Goal: Task Accomplishment & Management: Use online tool/utility

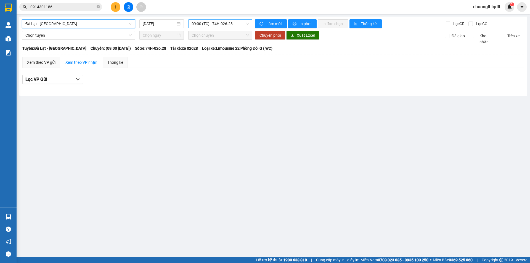
click at [246, 22] on span "09:00 (TC) - 74H-026.28" at bounding box center [220, 24] width 57 height 8
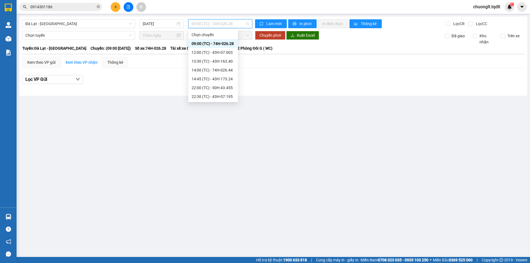
click at [229, 43] on div "09:00 (TC) - 74H-026.28" at bounding box center [213, 44] width 43 height 6
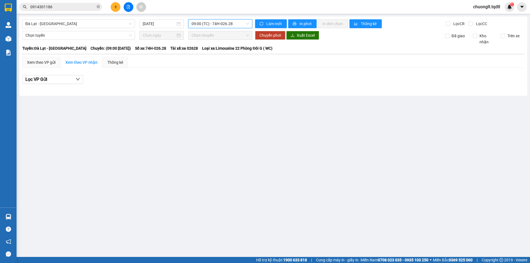
click at [236, 23] on span "09:00 (TC) - 74H-026.28" at bounding box center [220, 24] width 57 height 8
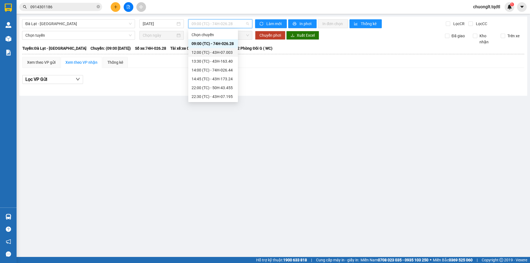
click at [227, 50] on div "12:00 (TC) - 43H-07.003" at bounding box center [213, 52] width 43 height 6
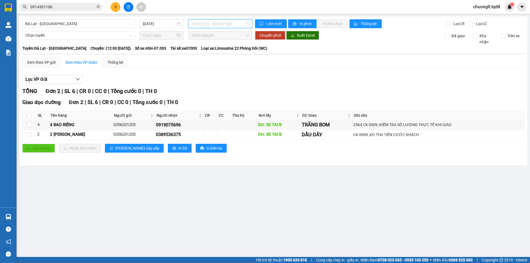
click at [243, 24] on span "12:00 (TC) - 43H-07.003" at bounding box center [220, 24] width 57 height 8
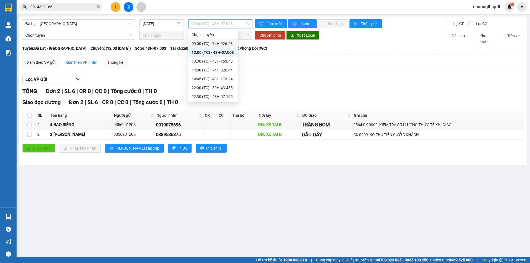
click at [227, 41] on div "09:00 (TC) - 74H-026.28" at bounding box center [213, 44] width 43 height 6
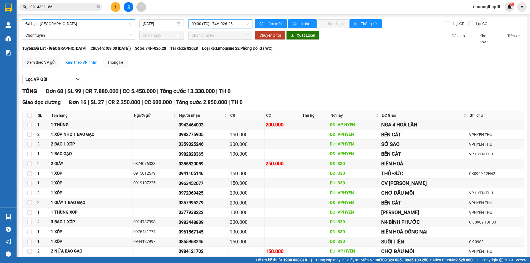
click at [95, 23] on span "Đà Lạt - [GEOGRAPHIC_DATA]" at bounding box center [78, 24] width 106 height 8
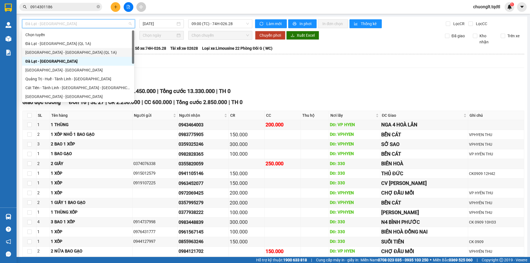
scroll to position [28, 0]
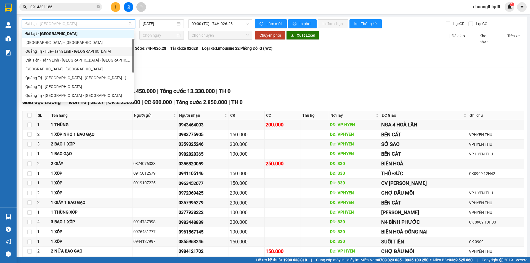
click at [80, 52] on div "Quảng Trị - Huế - Tánh Linh - [GEOGRAPHIC_DATA]" at bounding box center [78, 51] width 106 height 6
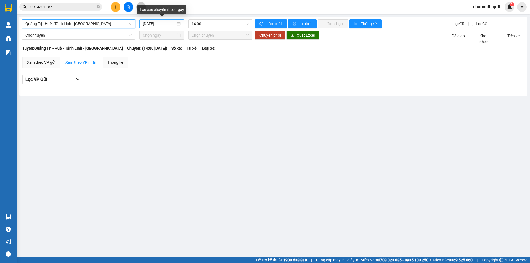
click at [180, 24] on div "[DATE]" at bounding box center [162, 24] width 38 height 6
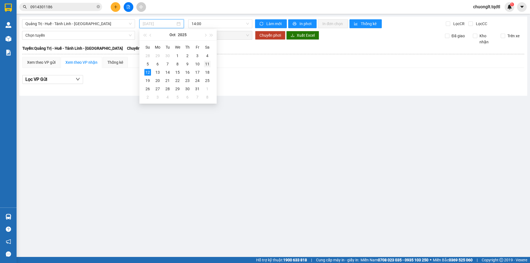
click at [206, 62] on div "11" at bounding box center [207, 64] width 7 height 7
type input "[DATE]"
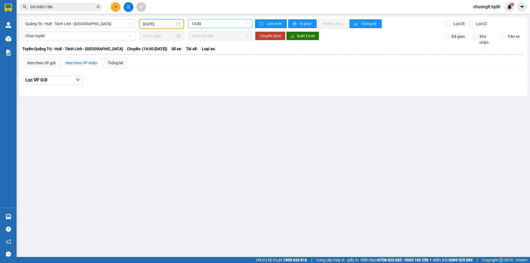
click at [237, 24] on span "14:00" at bounding box center [220, 24] width 57 height 8
click at [219, 52] on div "14:01 - 74H-025.54" at bounding box center [213, 52] width 43 height 6
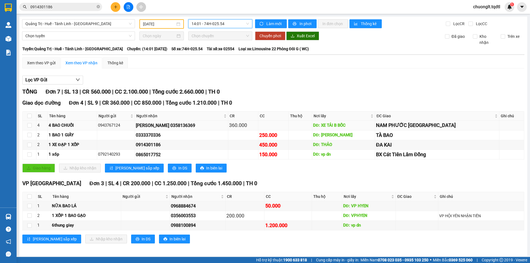
scroll to position [2, 0]
